Goal: Task Accomplishment & Management: Manage account settings

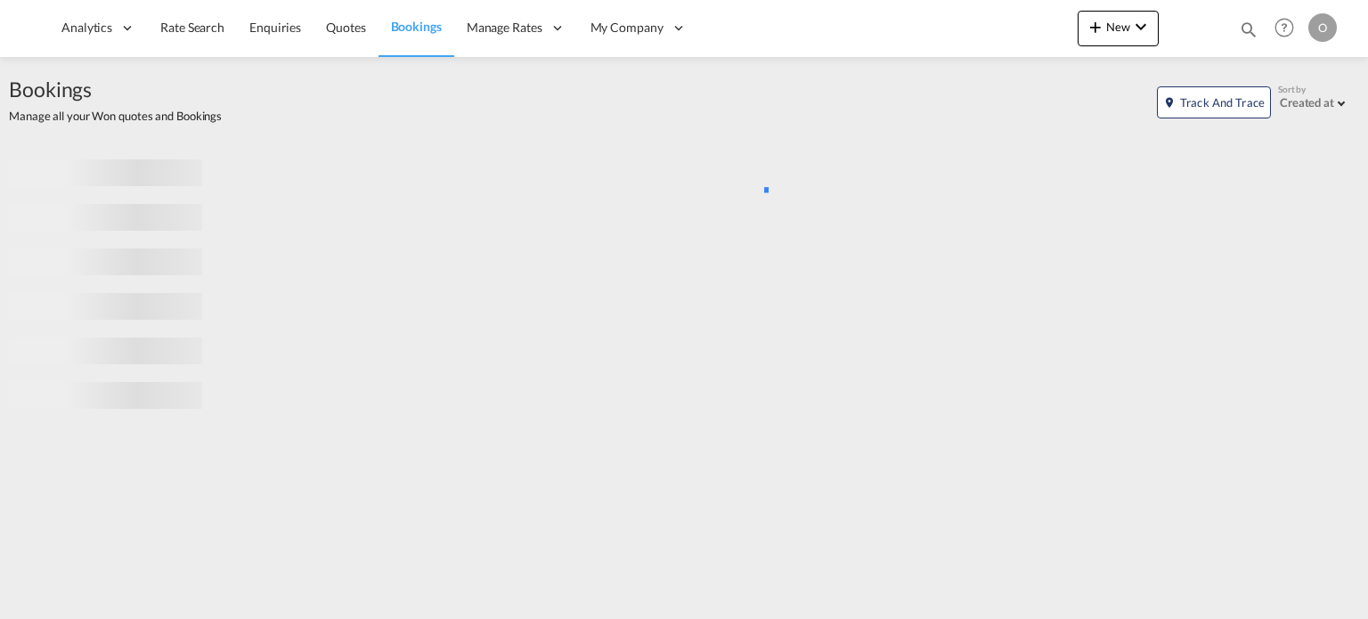
click at [1253, 25] on md-icon "icon-magnify" at bounding box center [1248, 30] width 20 height 20
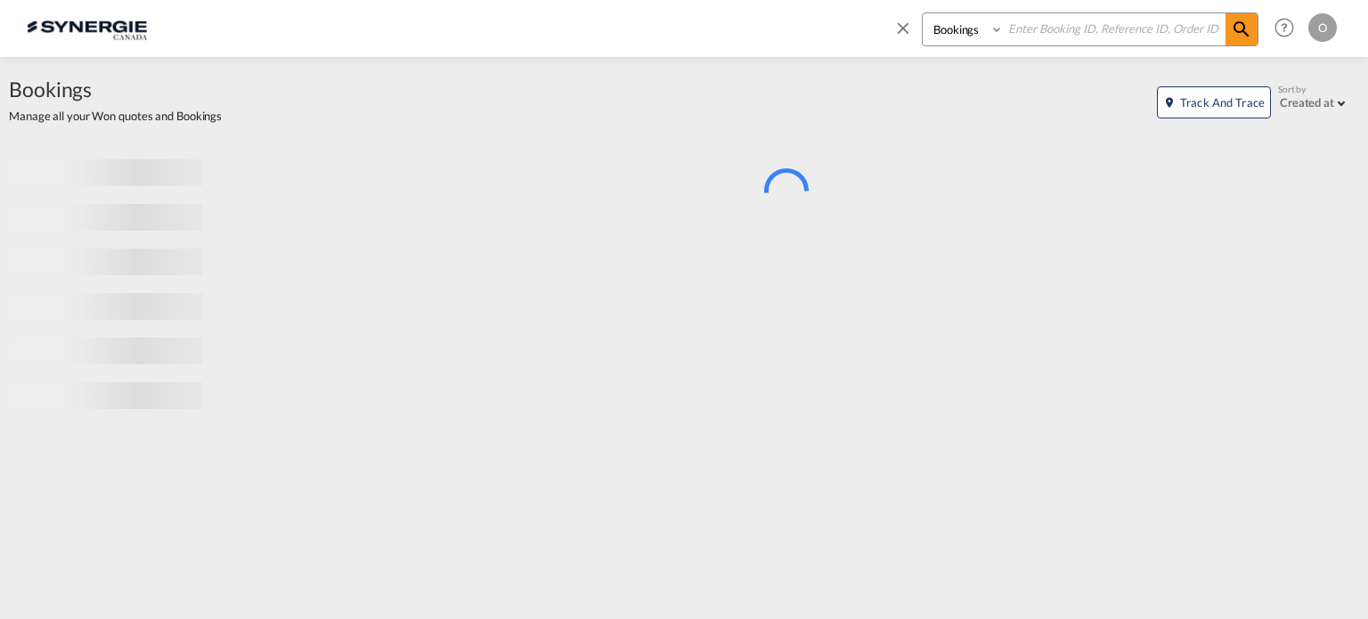
click at [961, 30] on select "Bookings Quotes Enquiries" at bounding box center [964, 29] width 85 height 32
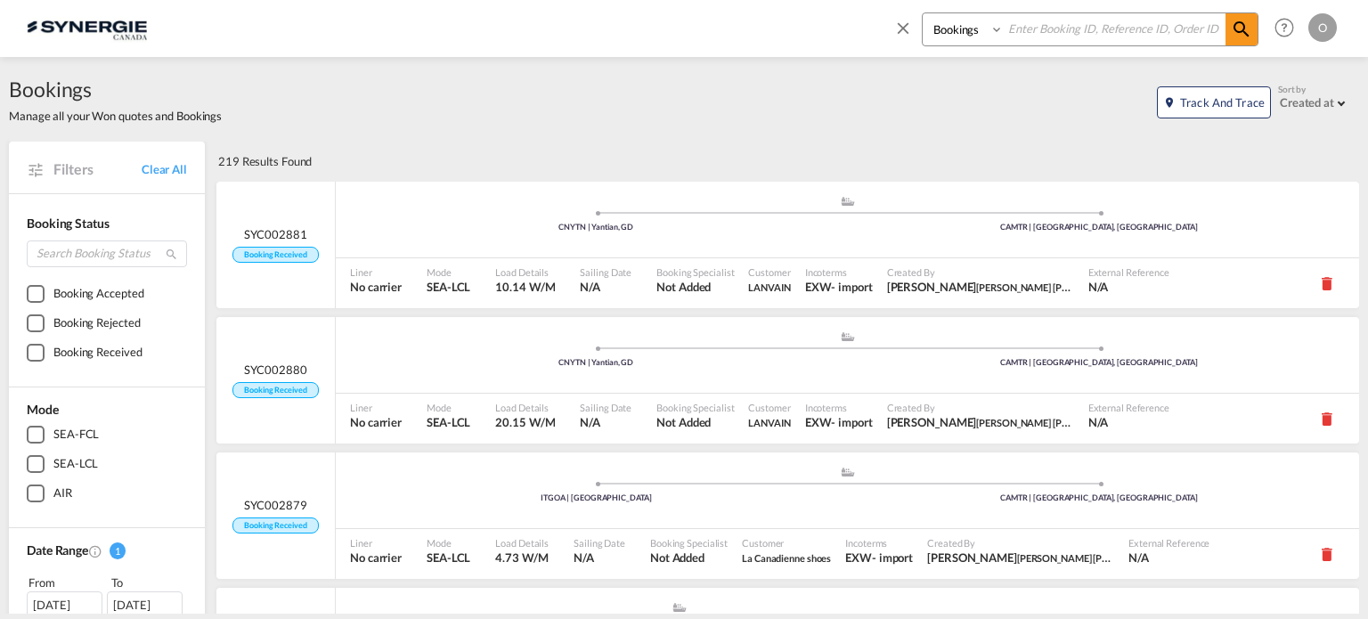
select select "Quotes"
click at [922, 13] on select "Bookings Quotes Enquiries" at bounding box center [964, 29] width 85 height 32
click at [1036, 24] on input at bounding box center [1114, 28] width 222 height 31
paste input "SYC000012883"
click at [1242, 33] on md-icon "icon-magnify" at bounding box center [1240, 29] width 21 height 21
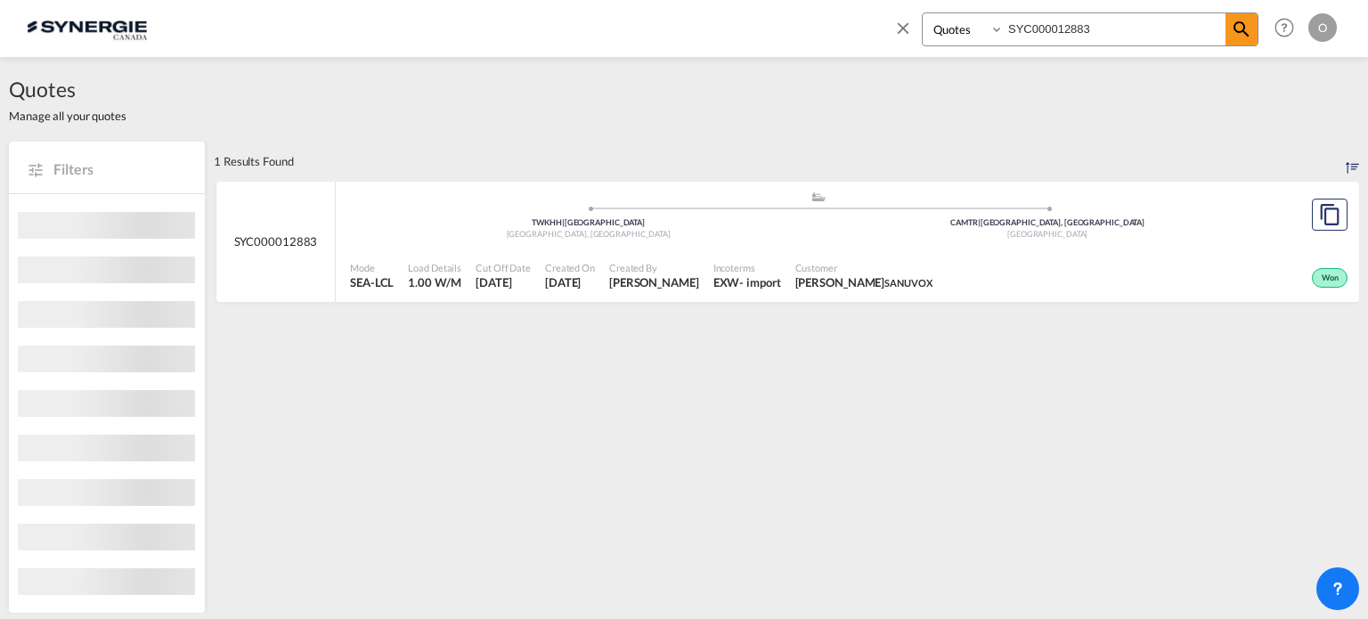
click at [598, 252] on div "Mode SEA-LCL Load Details 1.00 W/M Cut Off Date [DATE] Created On [DATE] Create…" at bounding box center [847, 275] width 1023 height 53
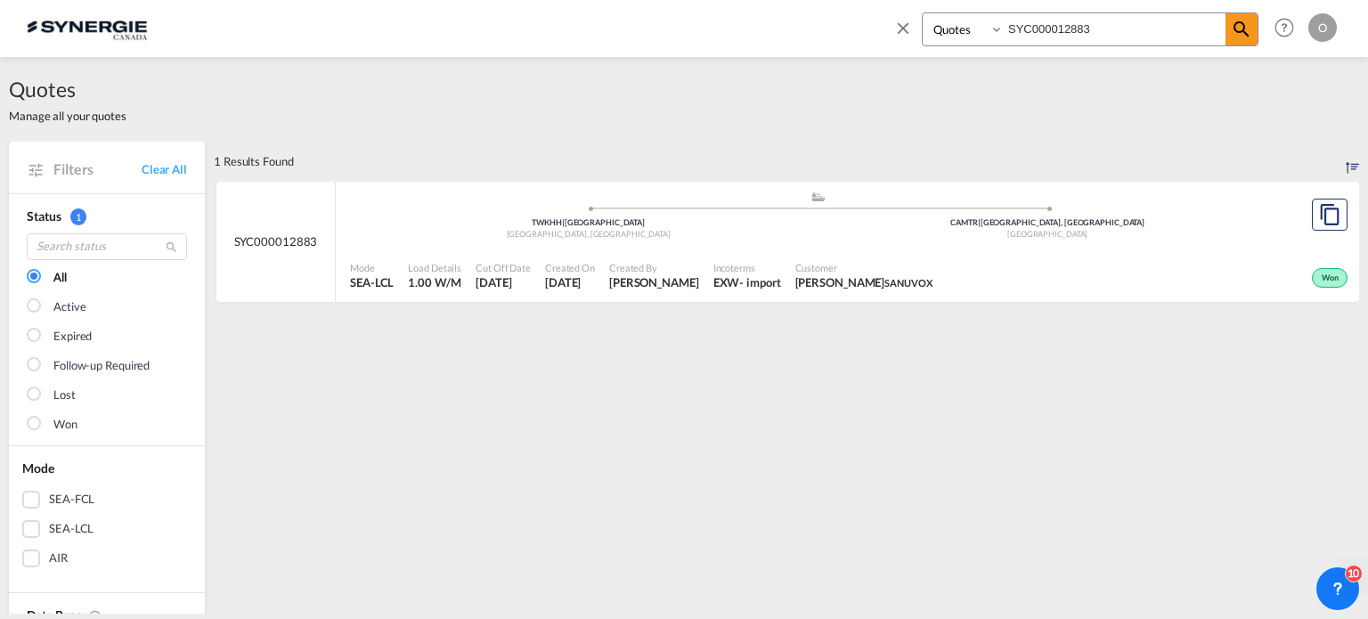
click at [1140, 31] on input "SYC000012883" at bounding box center [1114, 28] width 222 height 31
paste input "3675"
type input "SYC000013675"
click at [925, 295] on div "Active" at bounding box center [1138, 276] width 426 height 45
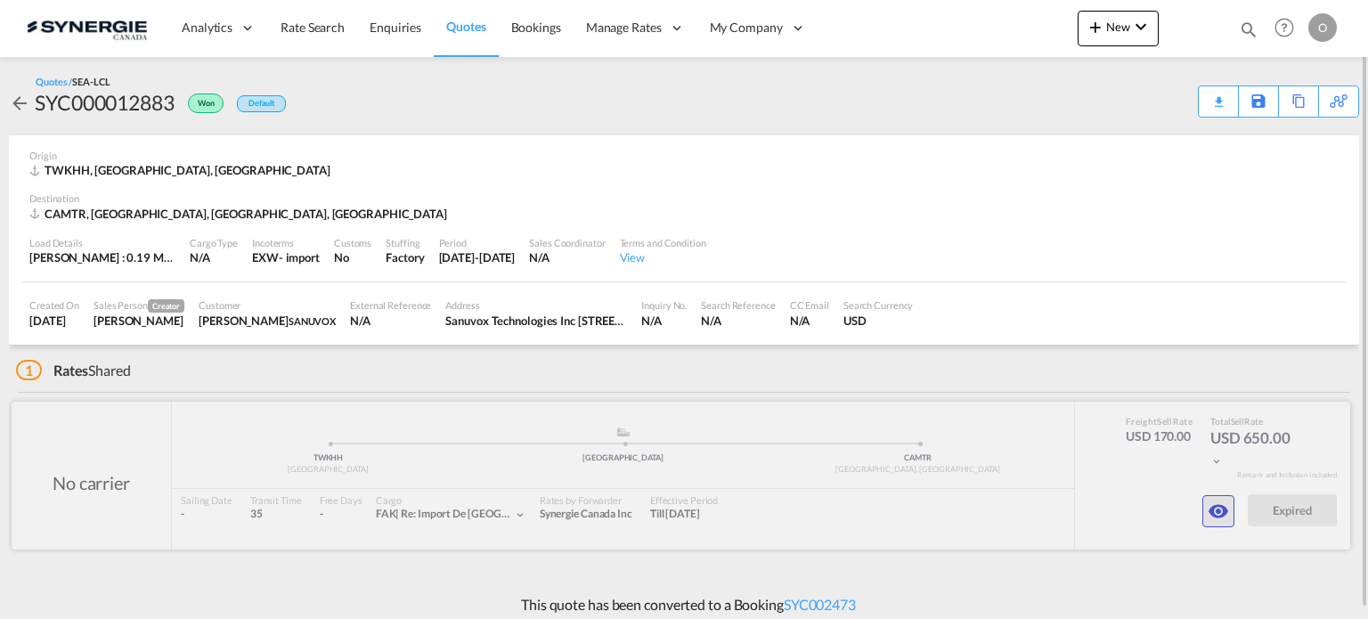
click at [1222, 505] on md-icon "icon-eye" at bounding box center [1217, 510] width 21 height 21
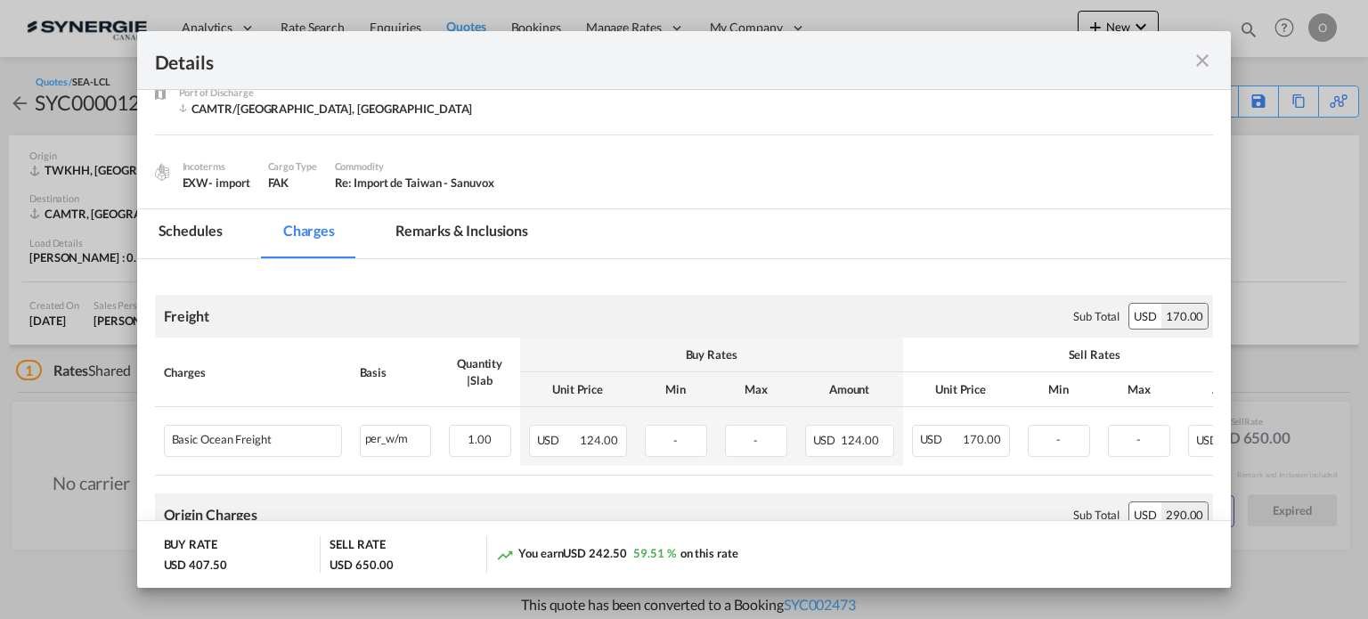
scroll to position [148, 0]
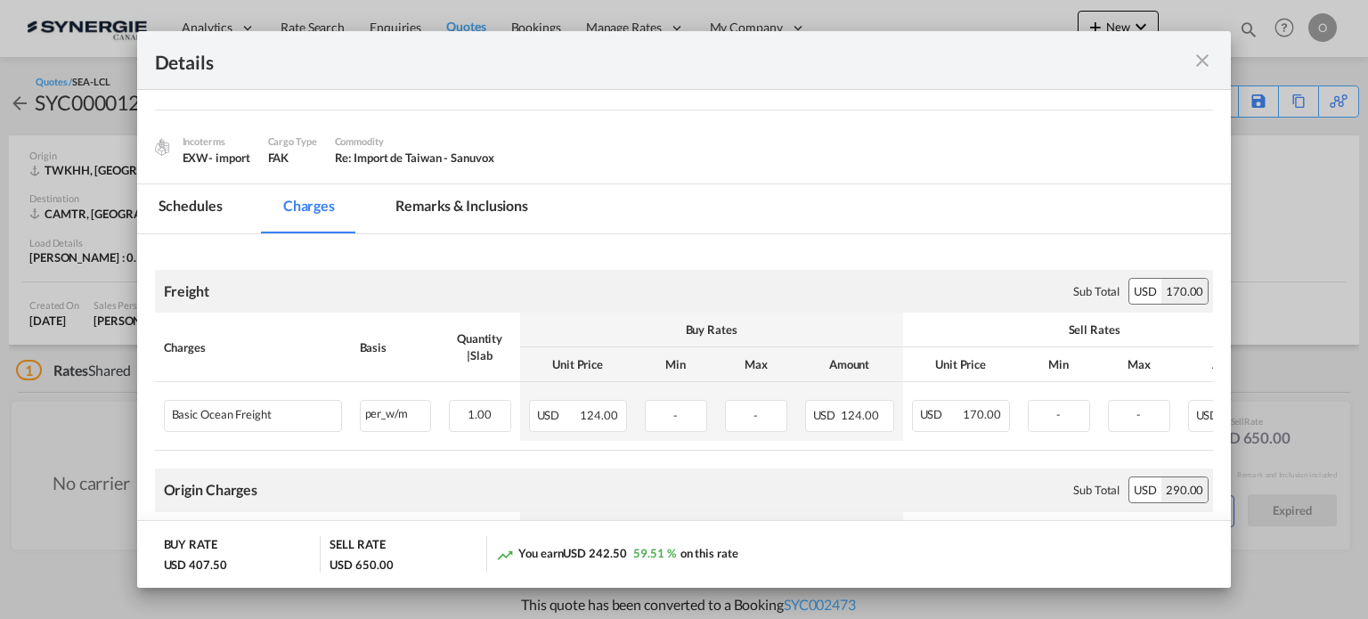
click at [1194, 56] on md-icon "icon-close fg-AAA8AD m-0 cursor" at bounding box center [1201, 60] width 21 height 21
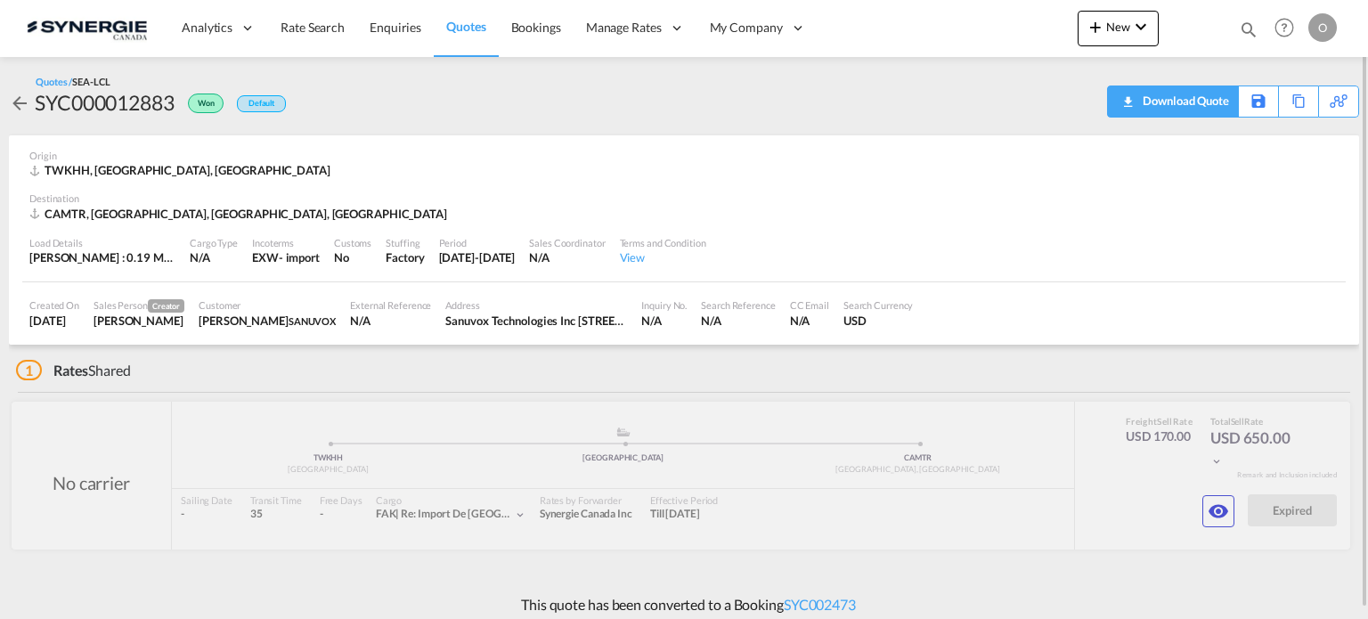
click at [1205, 104] on div "Download Quote" at bounding box center [1183, 100] width 91 height 28
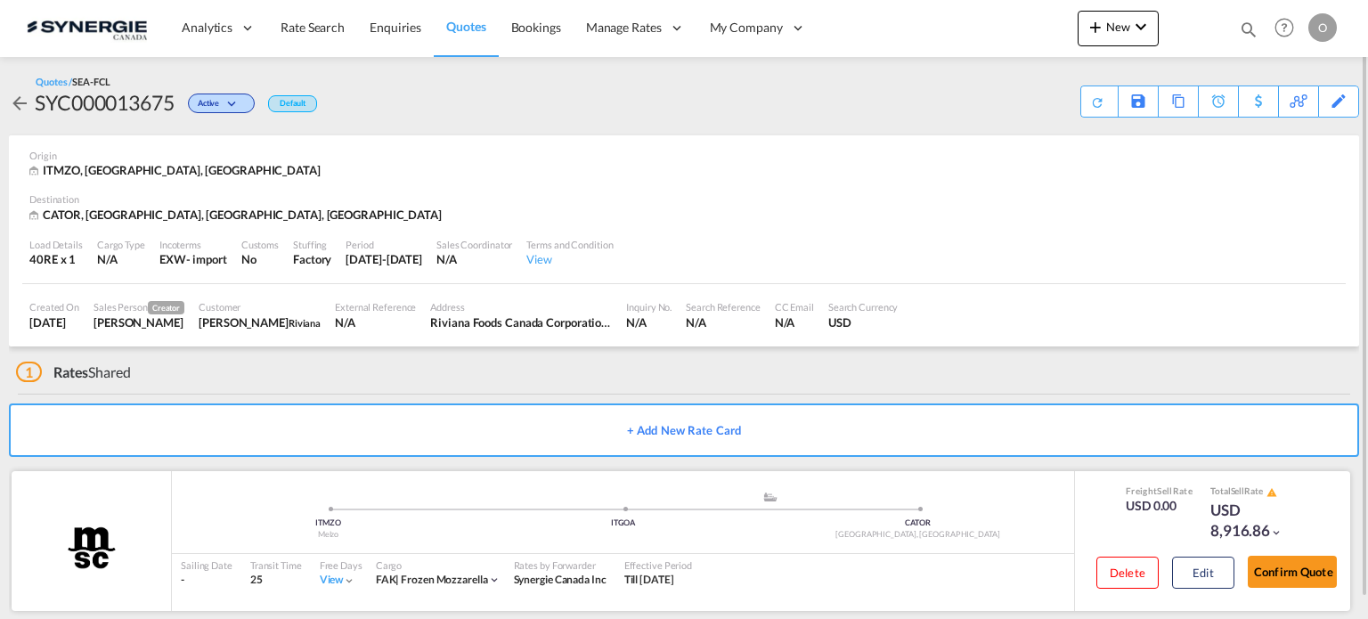
scroll to position [21, 0]
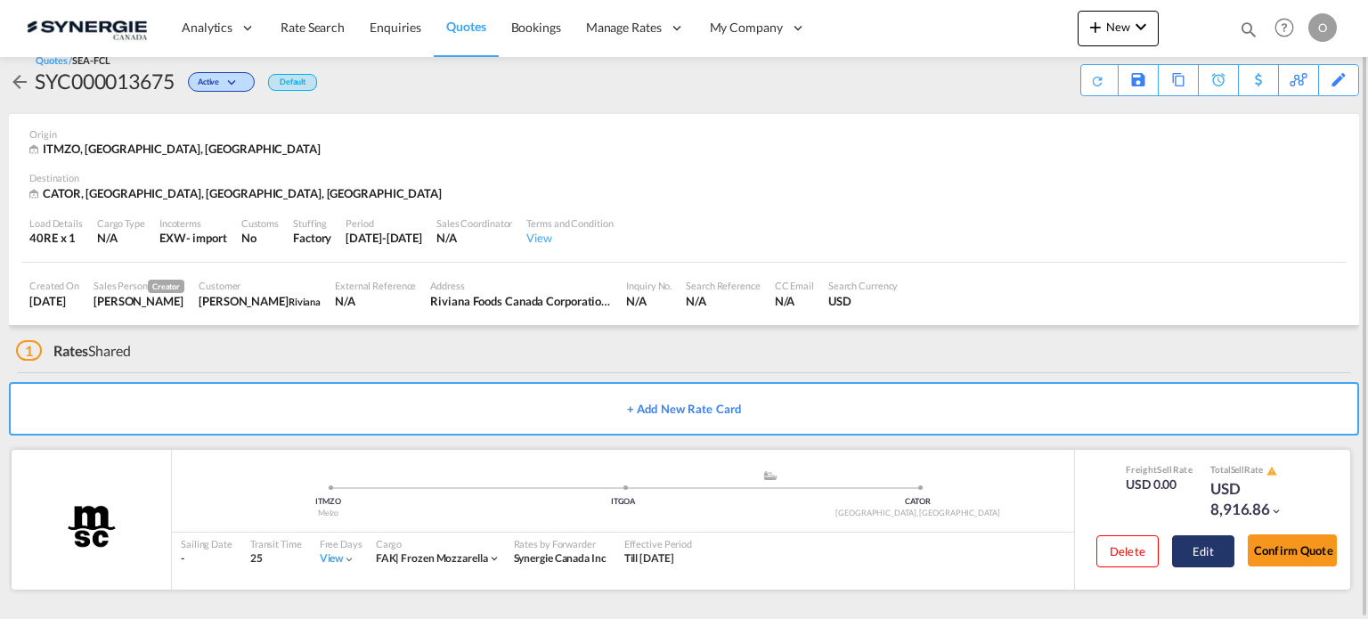
click at [1203, 544] on button "Edit" at bounding box center [1203, 551] width 62 height 32
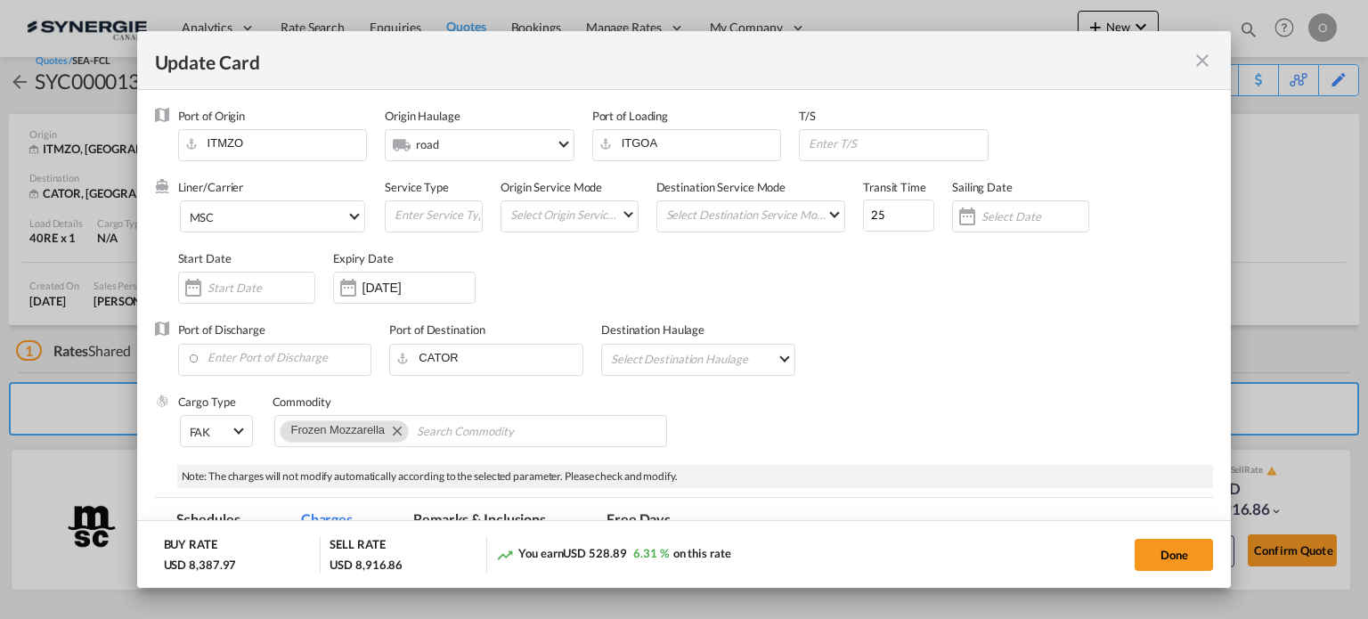
select select "per container"
select select "per B/L"
select select "per container"
select select "per B/L"
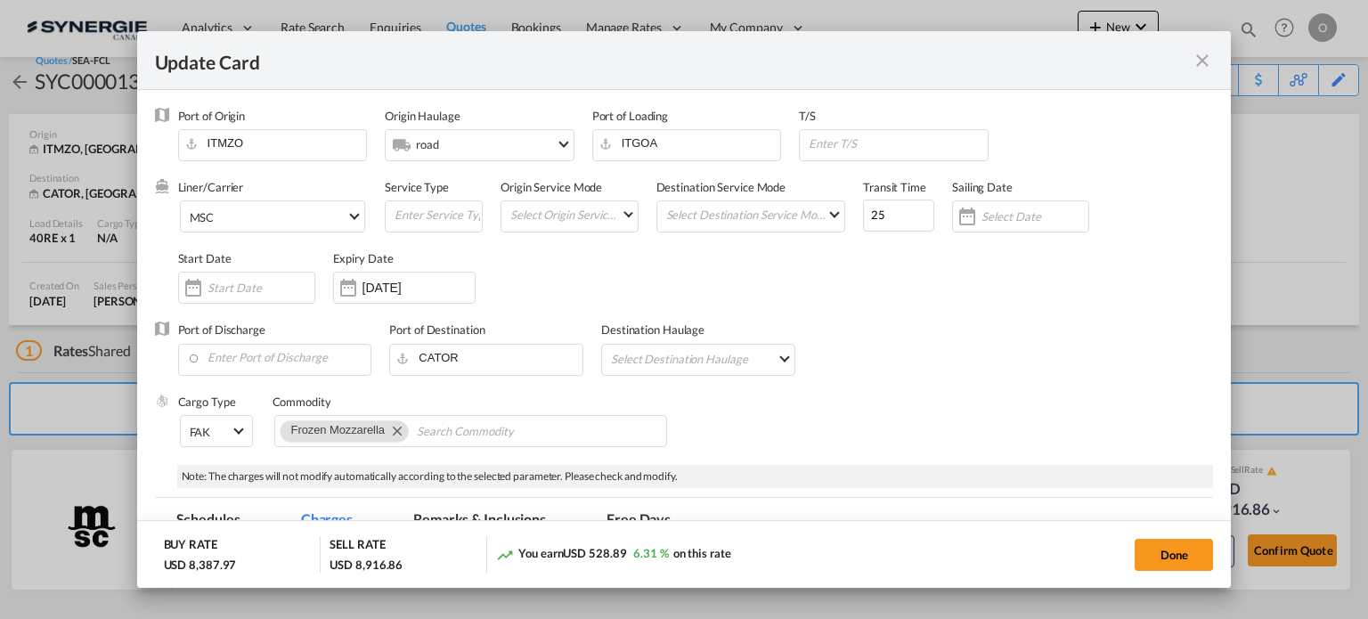
select select "per B/L"
select select "per container"
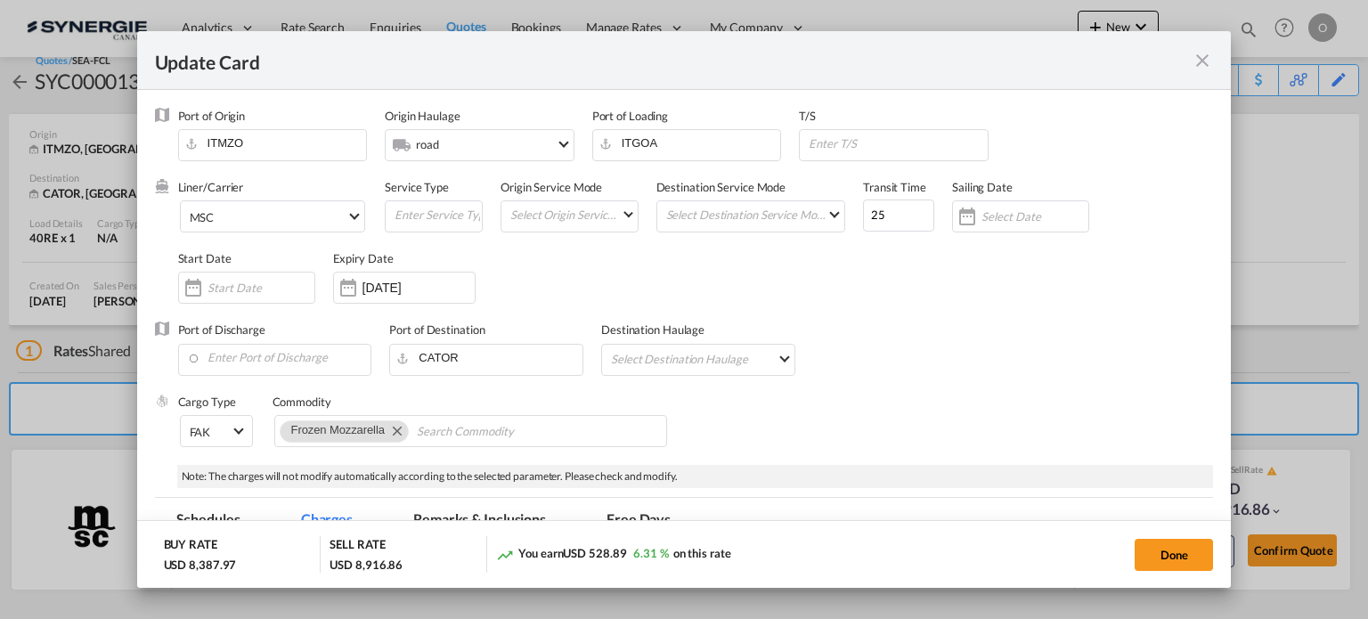
select select "per container"
select select "per B/L"
select select "per day"
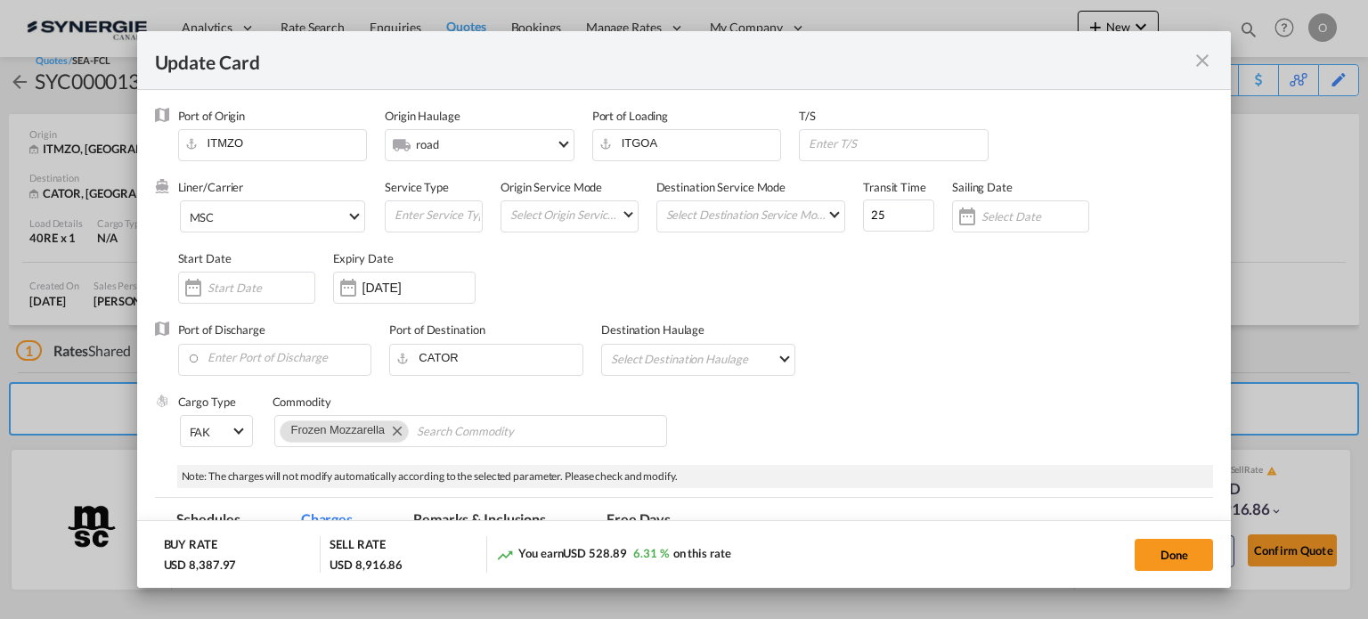
select select "per hour"
select select "per day"
select select "per container"
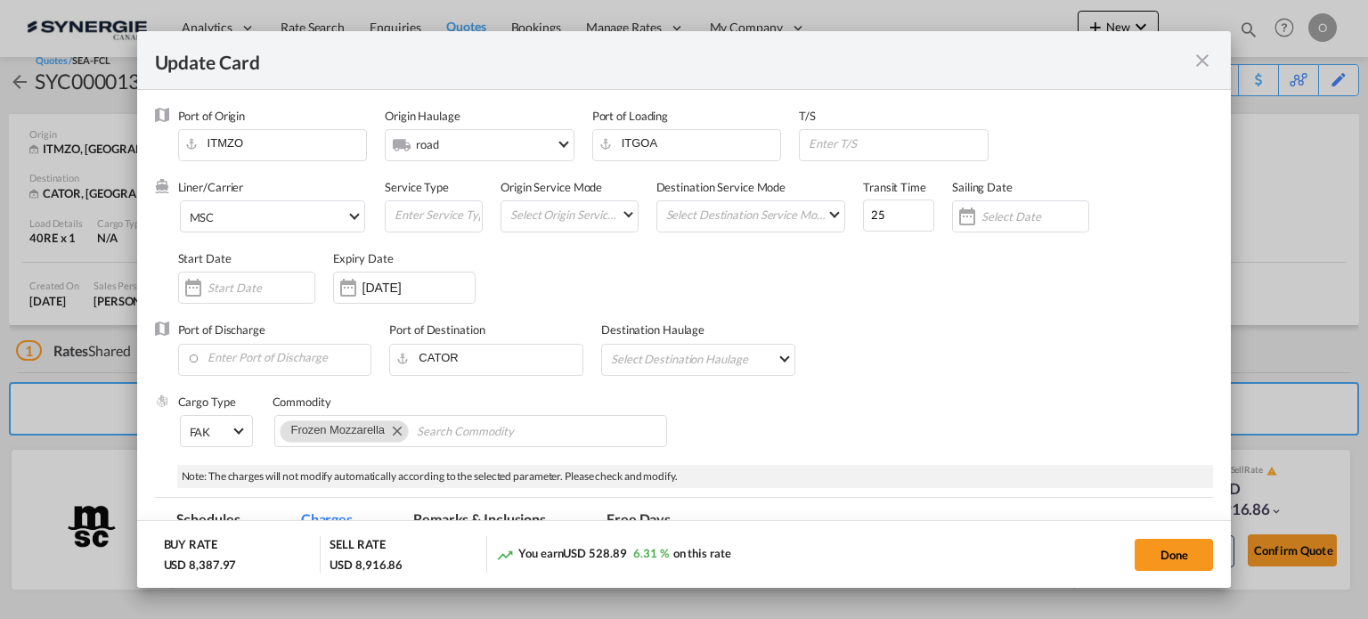
select select "per container"
select select "per B/L"
select select "per shipment"
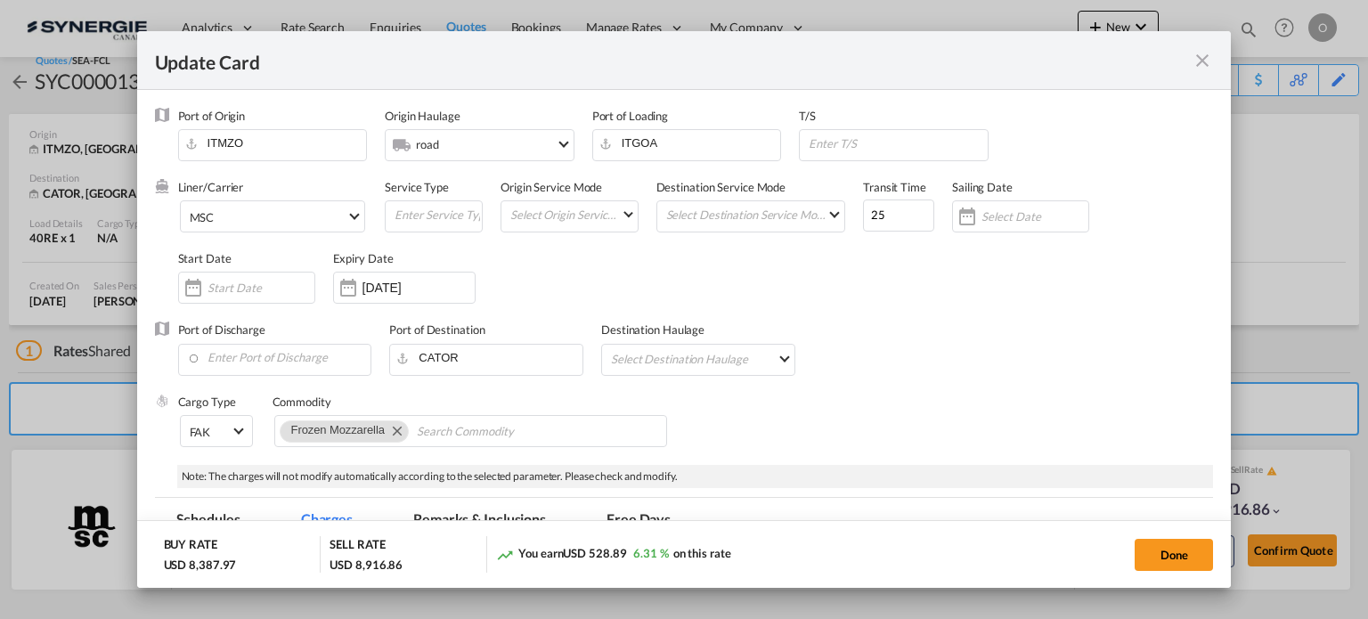
select select "per shipment"
select select "per container"
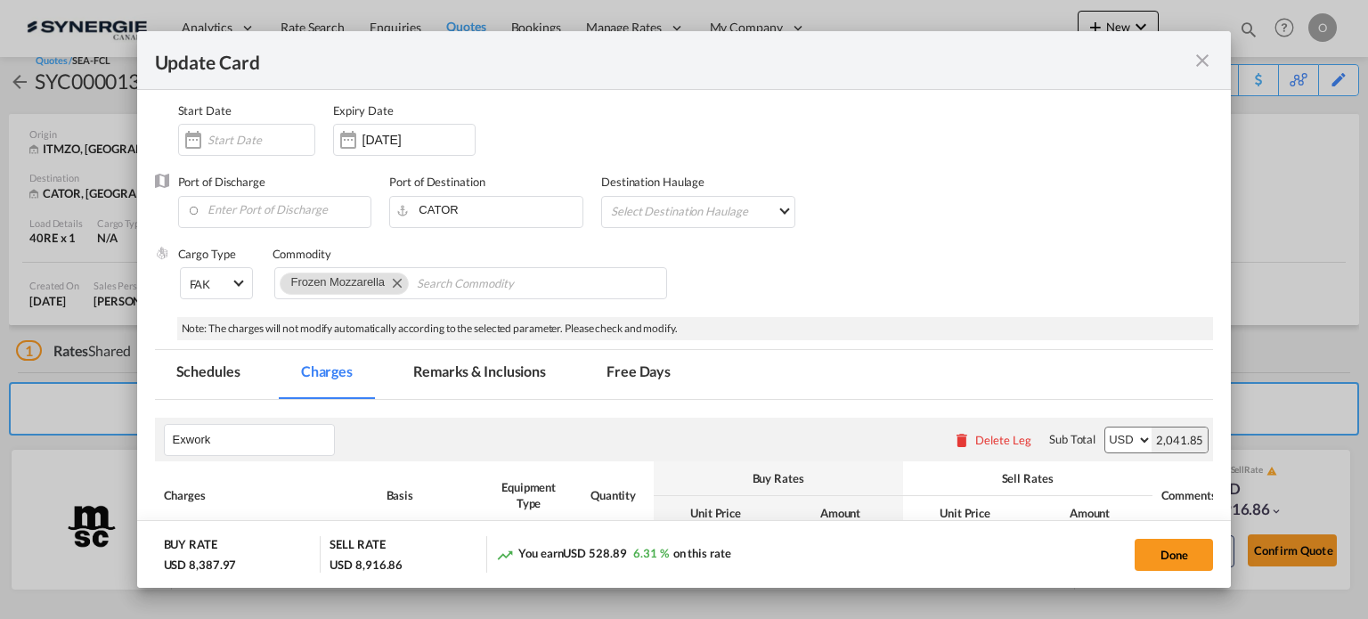
click at [451, 371] on md-tab-item "Remarks & Inclusions" at bounding box center [479, 374] width 175 height 49
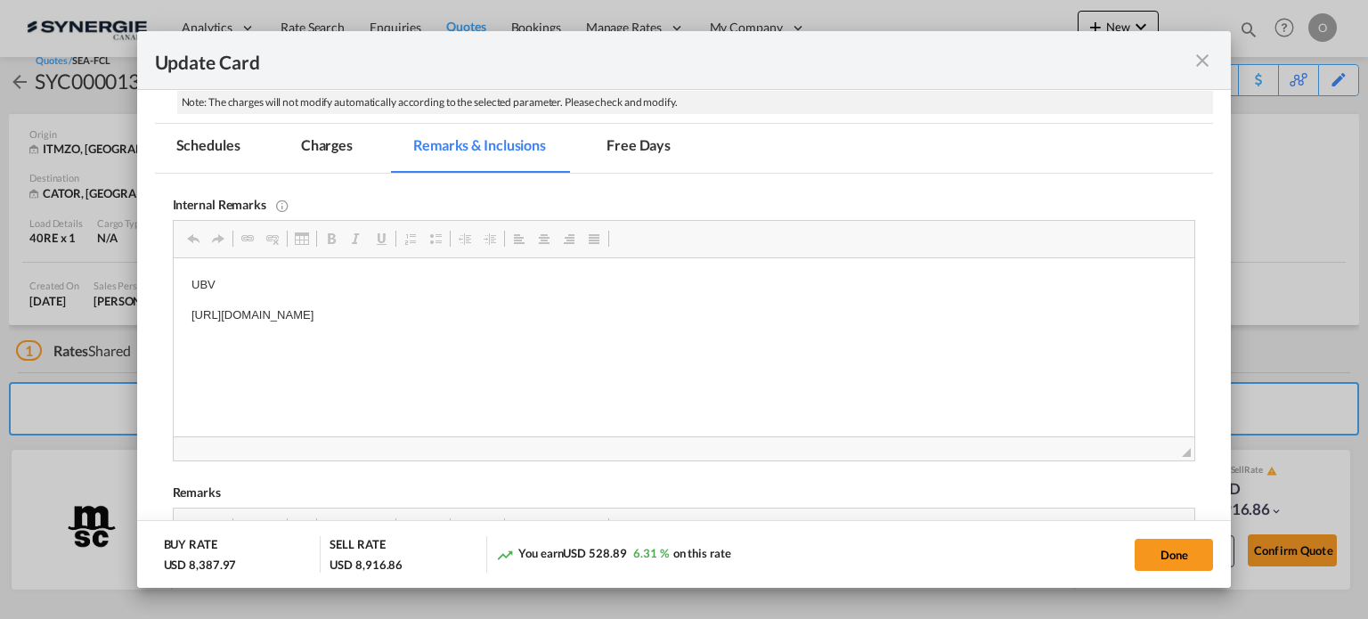
scroll to position [0, 0]
drag, startPoint x: 191, startPoint y: 317, endPoint x: 651, endPoint y: 315, distance: 460.3
drag, startPoint x: 666, startPoint y: 311, endPoint x: 185, endPoint y: 321, distance: 480.9
click at [185, 321] on html "UBV https://app.frontapp.com/open/msg_1gry25u7?key=7YJYkBbotxGv4stEWcCkKcmb2ffZ…" at bounding box center [683, 300] width 1021 height 85
copy p "https://app.frontapp.com/open/msg_1gry25u7?key=7YJYkBbotxGv4stEWcCkKcmb2ffZBwvz"
